Goal: Information Seeking & Learning: Find contact information

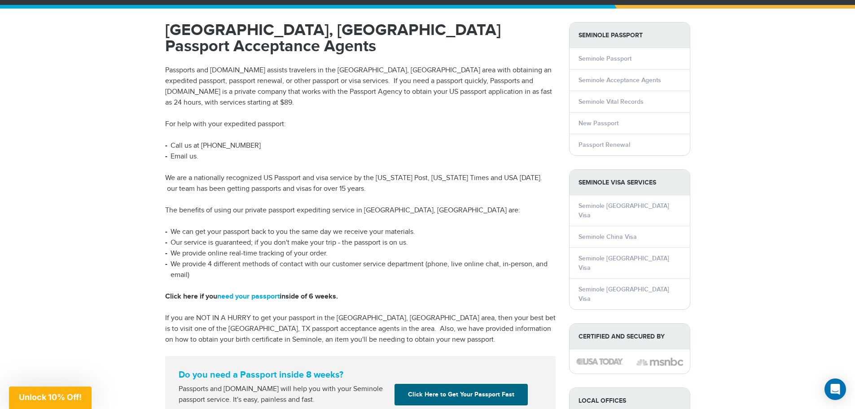
scroll to position [90, 0]
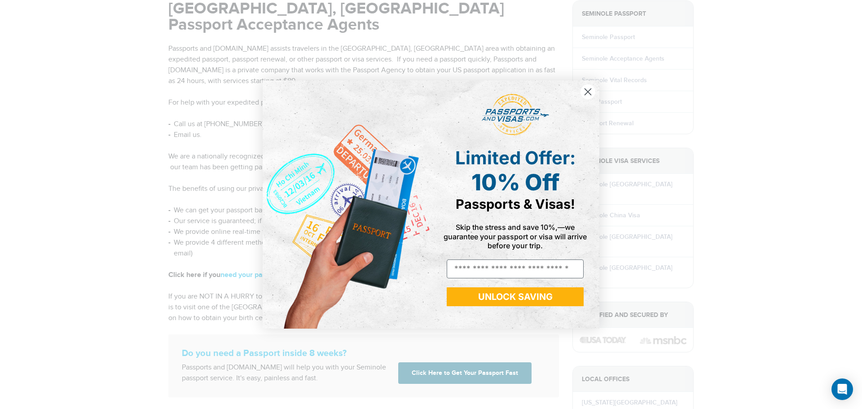
click at [583, 89] on circle "Close dialog" at bounding box center [587, 91] width 15 height 15
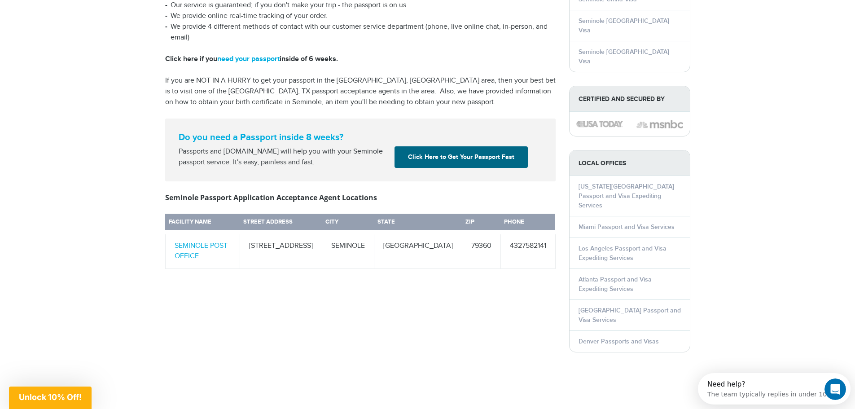
scroll to position [314, 0]
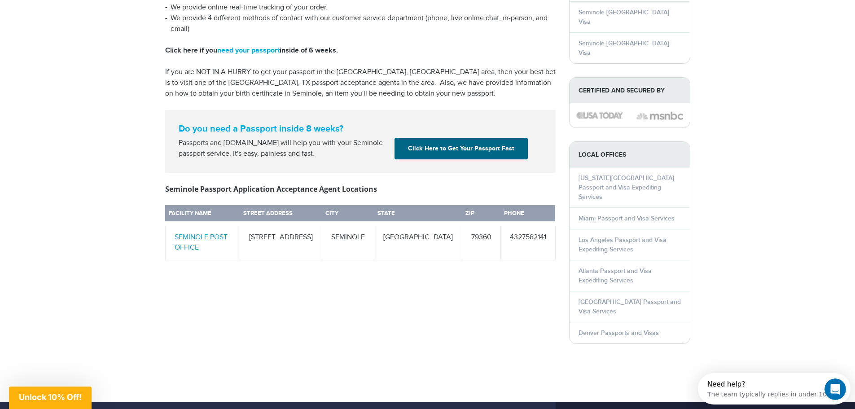
click at [223, 233] on link "SEMINOLE POST OFFICE" at bounding box center [201, 242] width 53 height 19
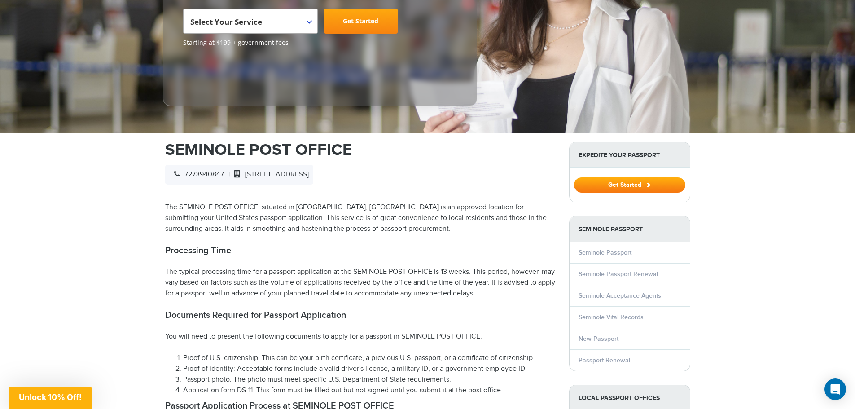
scroll to position [179, 0]
